Goal: Task Accomplishment & Management: Manage account settings

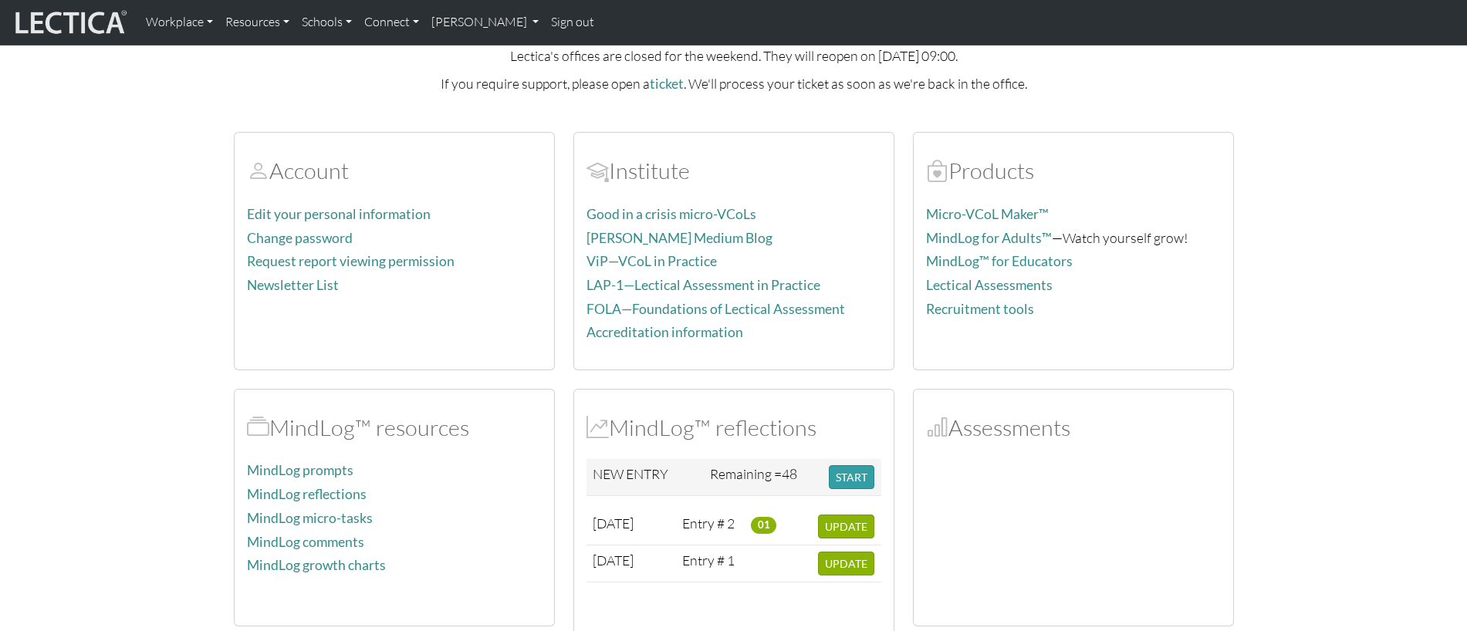
scroll to position [145, 0]
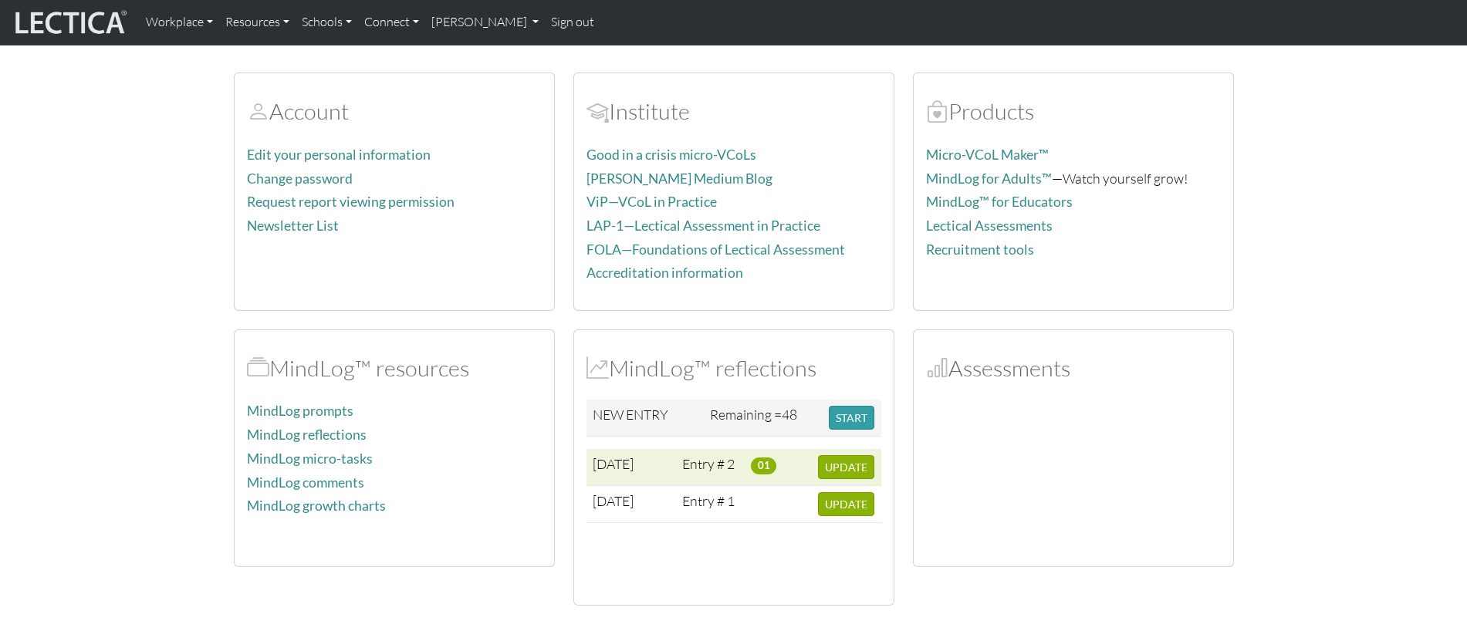
click at [747, 468] on td "01" at bounding box center [778, 467] width 67 height 37
click at [769, 463] on span "01" at bounding box center [763, 466] width 25 height 17
click at [833, 468] on span "UPDATE" at bounding box center [846, 467] width 42 height 13
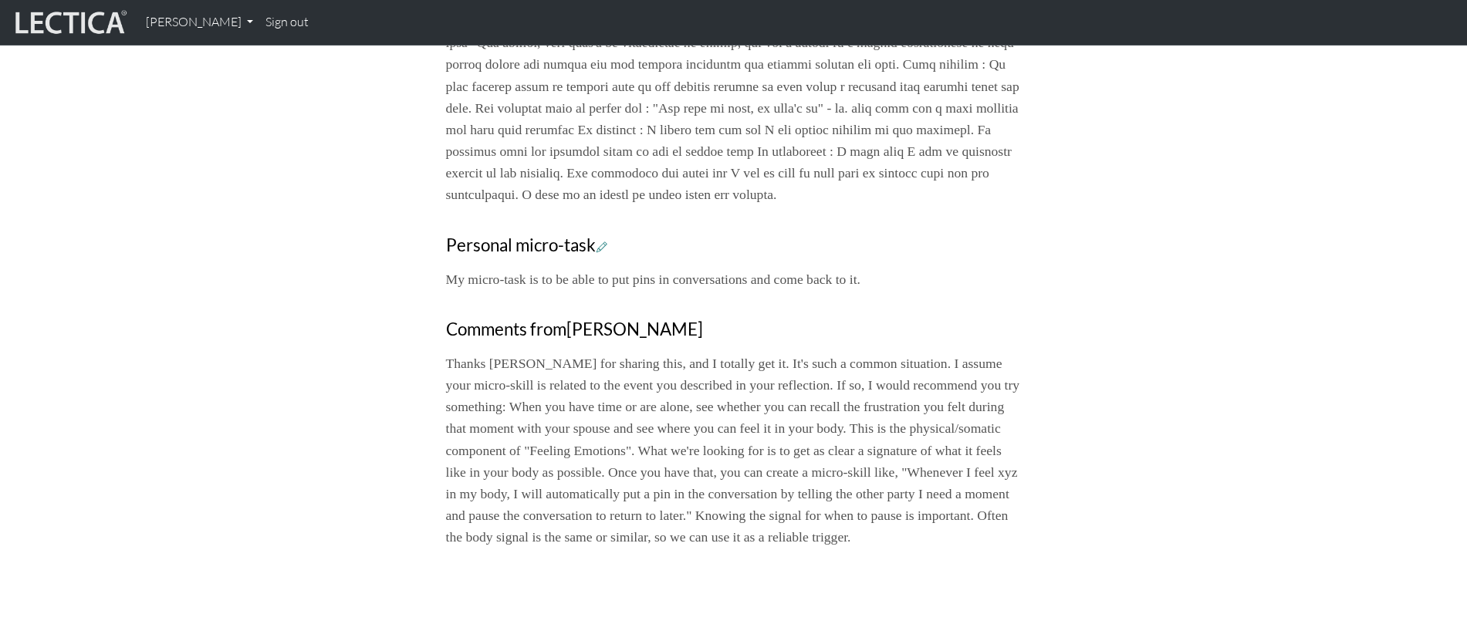
scroll to position [909, 0]
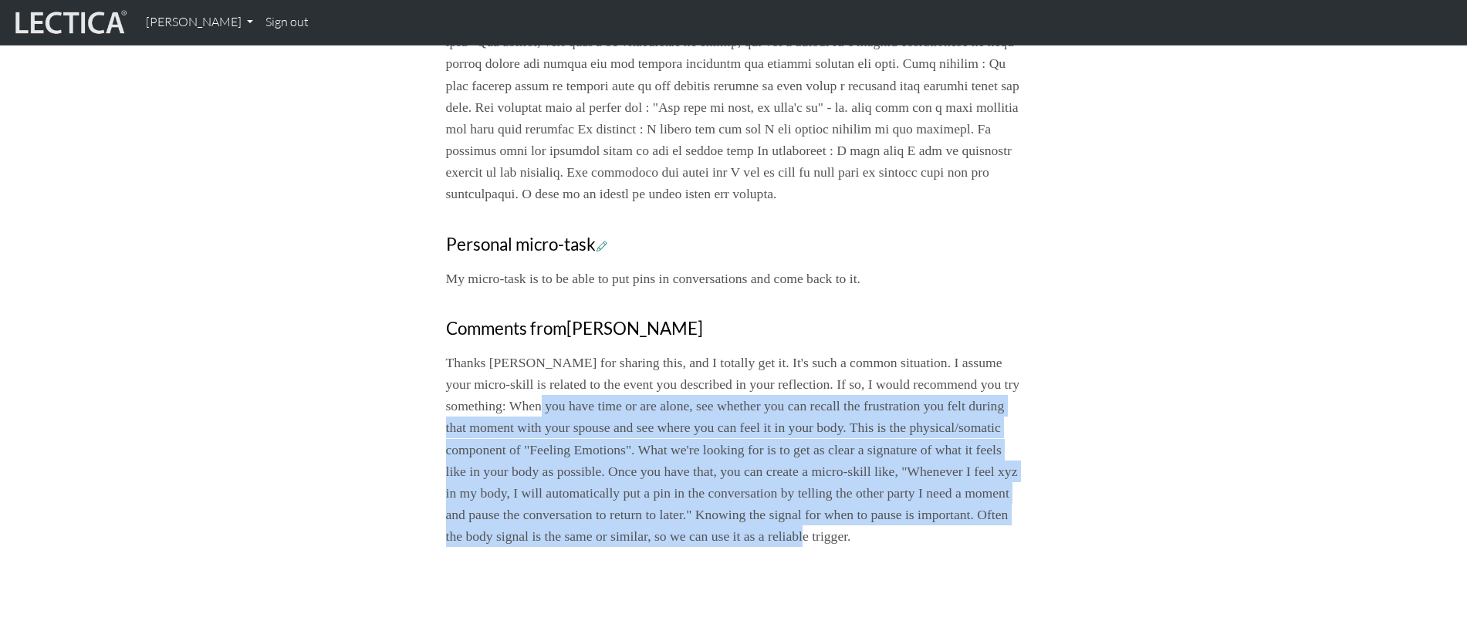
drag, startPoint x: 649, startPoint y: 452, endPoint x: 796, endPoint y: 603, distance: 210.1
click at [796, 547] on p "Thanks Sri for sharing this, and I totally get it. It's such a common situation…" at bounding box center [734, 449] width 576 height 195
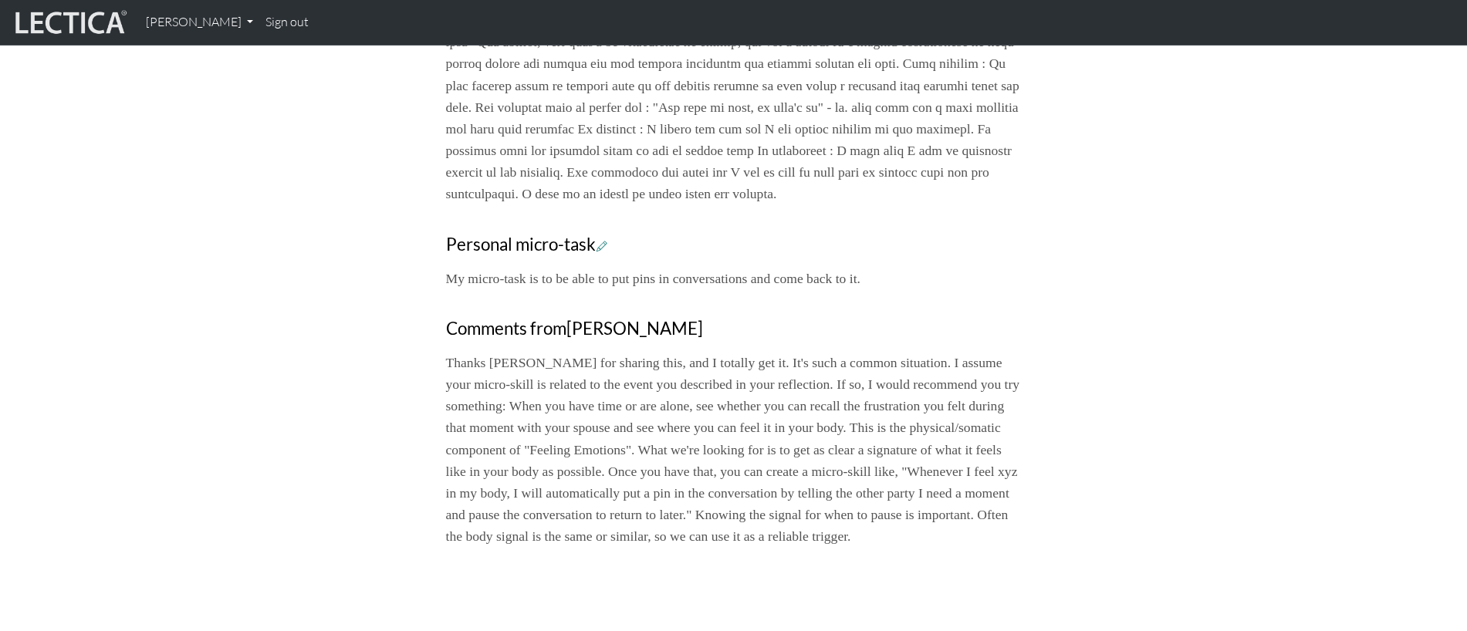
click at [794, 547] on p "Thanks Sri for sharing this, and I totally get it. It's such a common situation…" at bounding box center [734, 449] width 576 height 195
